Goal: Check status

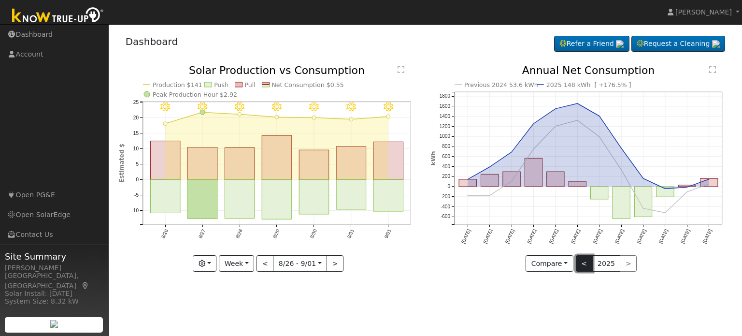
click at [584, 265] on button "<" at bounding box center [584, 263] width 17 height 16
click at [0, 0] on div at bounding box center [0, 0] width 0 height 0
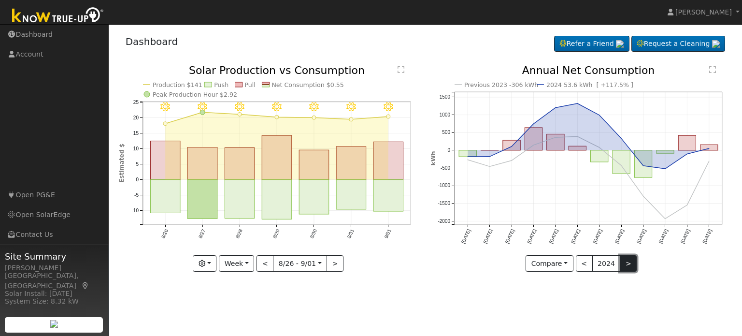
click at [624, 267] on button ">" at bounding box center [628, 263] width 17 height 16
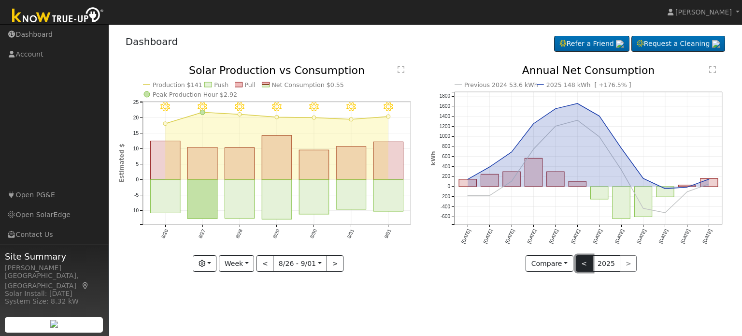
click at [585, 262] on button "<" at bounding box center [584, 263] width 17 height 16
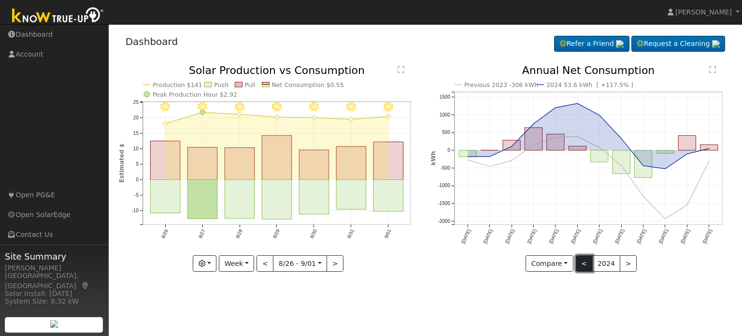
click at [585, 262] on button "<" at bounding box center [584, 263] width 17 height 16
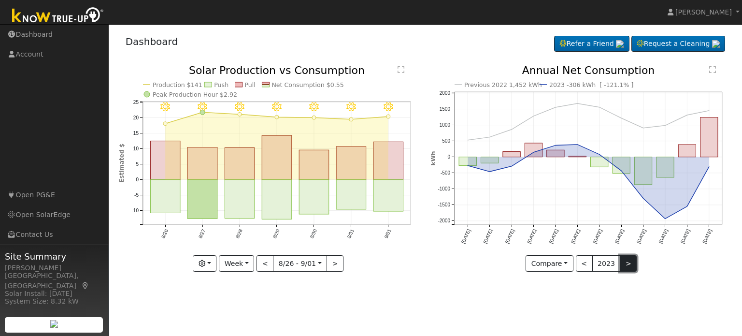
click at [622, 263] on button ">" at bounding box center [628, 263] width 17 height 16
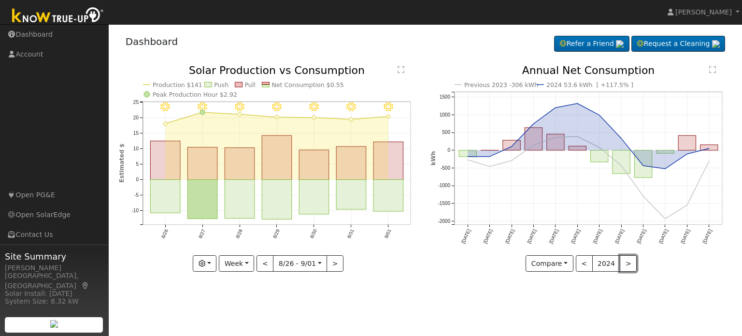
click at [624, 264] on button ">" at bounding box center [628, 263] width 17 height 16
click at [0, 0] on div at bounding box center [0, 0] width 0 height 0
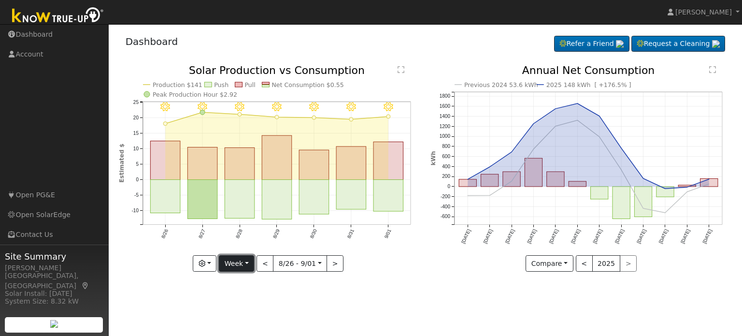
click at [254, 261] on button "Week" at bounding box center [236, 263] width 35 height 16
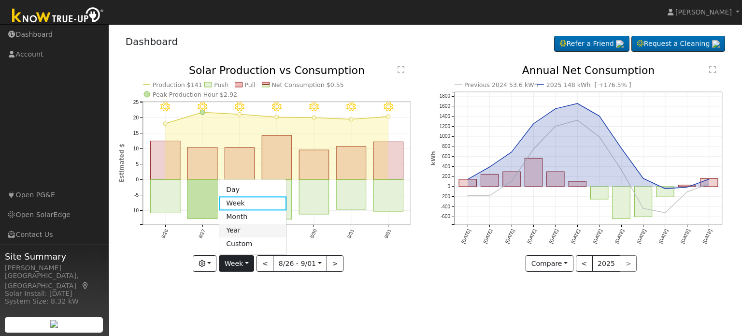
click at [243, 230] on link "Year" at bounding box center [252, 231] width 67 height 14
click at [0, 0] on div at bounding box center [0, 0] width 0 height 0
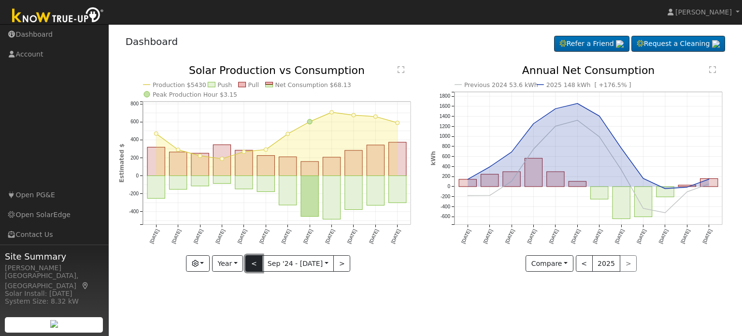
click at [255, 261] on button "<" at bounding box center [253, 263] width 17 height 16
click at [0, 0] on div at bounding box center [0, 0] width 0 height 0
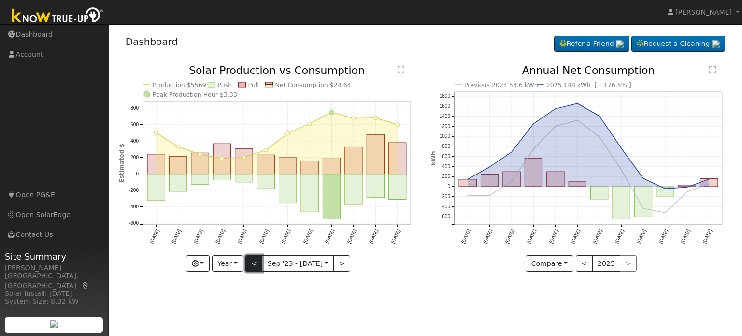
click at [257, 264] on button "<" at bounding box center [253, 263] width 17 height 16
type input "[DATE]"
